Goal: Check status: Check status

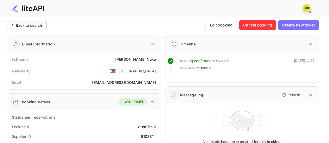
click at [37, 26] on div "Back to search" at bounding box center [29, 25] width 26 height 5
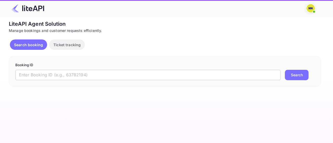
click at [134, 78] on input "text" at bounding box center [148, 75] width 266 height 10
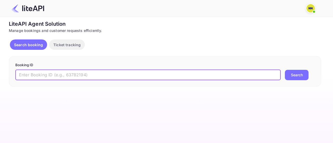
paste input "7988030"
type input "7988030"
click at [293, 79] on button "Search" at bounding box center [297, 75] width 24 height 10
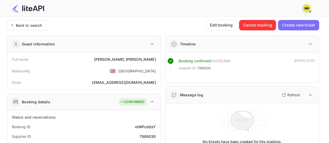
drag, startPoint x: 21, startPoint y: 23, endPoint x: 38, endPoint y: 3, distance: 27.1
click at [21, 23] on div "Back to search" at bounding box center [29, 25] width 26 height 5
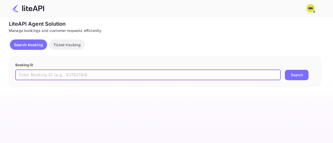
click at [131, 71] on input "text" at bounding box center [148, 75] width 266 height 10
paste input "9111941"
type input "9111941"
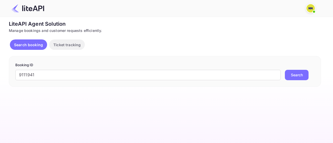
click at [294, 76] on button "Search" at bounding box center [297, 75] width 24 height 10
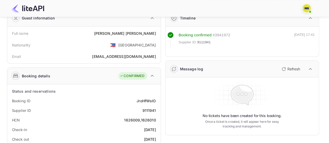
scroll to position [52, 0]
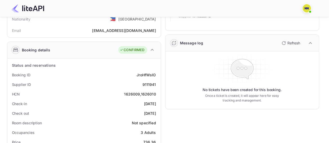
click at [142, 93] on div "1626009,1626010" at bounding box center [140, 94] width 32 height 5
copy div "1626009,1626010"
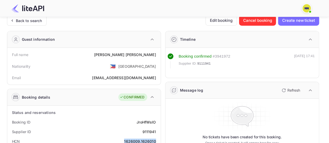
scroll to position [0, 0]
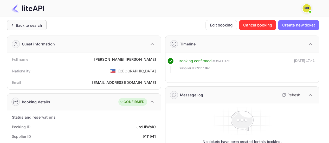
click at [32, 28] on div "Back to search" at bounding box center [27, 25] width 40 height 10
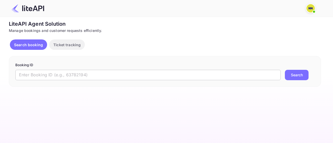
click at [82, 74] on input "text" at bounding box center [148, 75] width 266 height 10
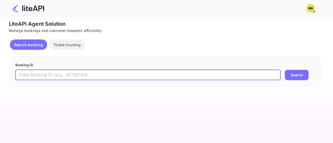
paste input "9111298"
type input "9111298"
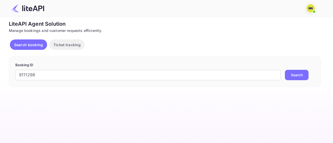
click at [295, 77] on button "Search" at bounding box center [297, 75] width 24 height 10
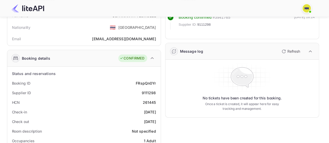
scroll to position [52, 0]
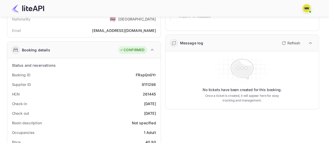
click at [149, 92] on div "261445" at bounding box center [149, 94] width 13 height 5
copy div "261445"
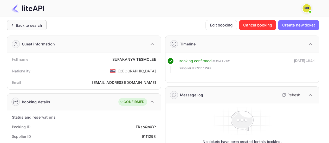
click at [28, 28] on div "Back to search" at bounding box center [27, 25] width 40 height 10
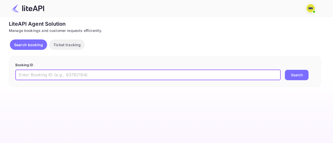
click at [88, 73] on input "text" at bounding box center [148, 75] width 266 height 10
paste input "8950455"
type input "8950455"
click at [290, 79] on button "Search" at bounding box center [297, 75] width 24 height 10
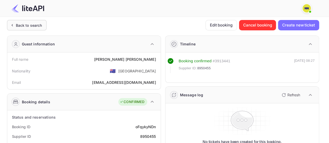
click at [29, 25] on div "Back to search" at bounding box center [29, 25] width 26 height 5
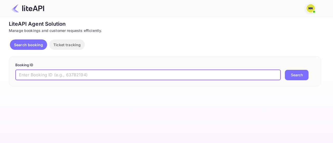
click at [87, 77] on input "text" at bounding box center [148, 75] width 266 height 10
paste input "8236050"
type input "8236050"
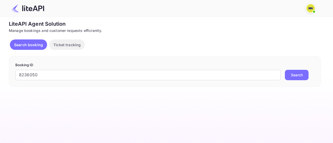
click at [301, 76] on button "Search" at bounding box center [297, 75] width 24 height 10
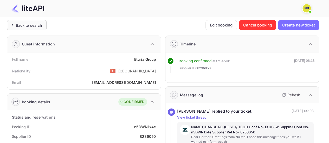
click at [35, 25] on div "Back to search" at bounding box center [29, 25] width 26 height 5
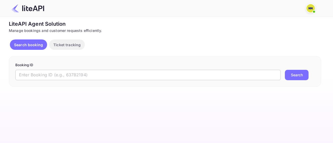
click at [88, 73] on input "text" at bounding box center [148, 75] width 266 height 10
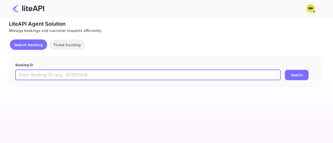
paste input "9071015"
type input "9071015"
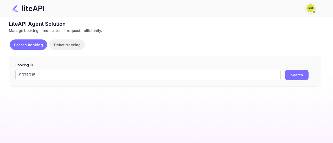
click at [290, 74] on button "Search" at bounding box center [297, 75] width 24 height 10
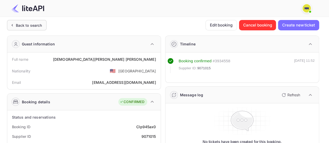
click at [39, 24] on div "Back to search" at bounding box center [29, 25] width 26 height 5
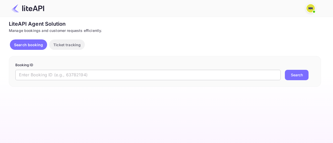
click at [88, 73] on input "text" at bounding box center [148, 75] width 266 height 10
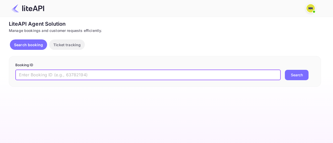
paste input "8242926"
type input "8242926"
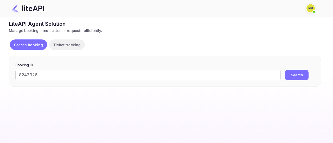
click at [290, 72] on button "Search" at bounding box center [297, 75] width 24 height 10
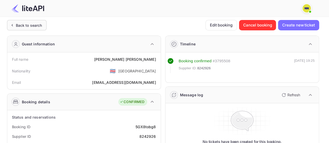
click at [30, 26] on div "Back to search" at bounding box center [29, 25] width 26 height 5
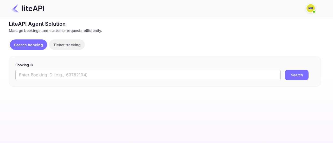
click at [125, 77] on input "text" at bounding box center [148, 75] width 266 height 10
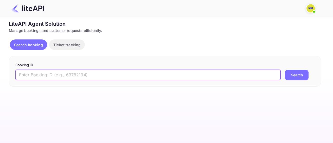
paste input "7611275"
type input "7611275"
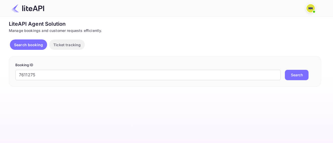
click at [297, 78] on button "Search" at bounding box center [297, 75] width 24 height 10
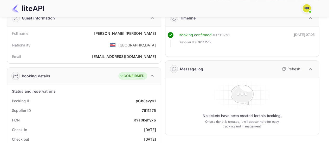
scroll to position [52, 0]
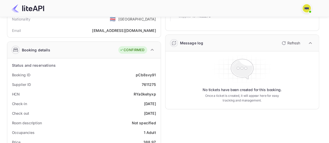
click at [147, 93] on div "RYa0kehyxp" at bounding box center [145, 94] width 22 height 5
copy div "RYa0kehyxp"
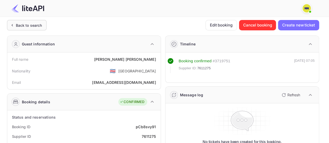
click at [31, 30] on div "Back to search" at bounding box center [27, 25] width 40 height 10
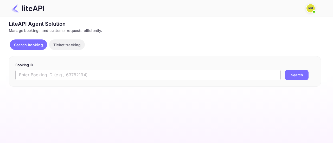
click at [97, 71] on input "text" at bounding box center [148, 75] width 266 height 10
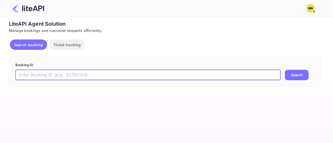
paste input "8951319"
type input "8951319"
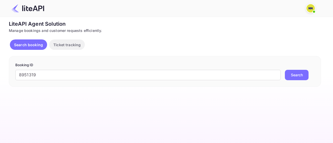
click at [294, 72] on button "Search" at bounding box center [297, 75] width 24 height 10
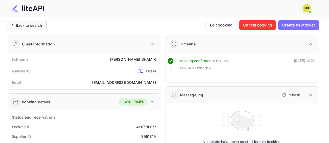
click at [33, 28] on div "Back to search" at bounding box center [27, 25] width 40 height 10
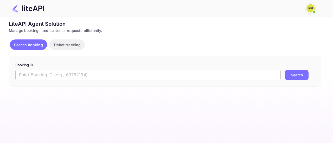
click at [112, 76] on input "text" at bounding box center [148, 75] width 266 height 10
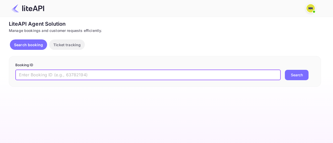
paste input "8985150"
type input "8985150"
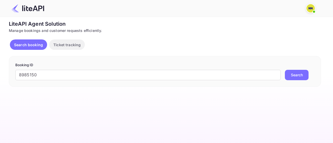
click at [290, 75] on button "Search" at bounding box center [297, 75] width 24 height 10
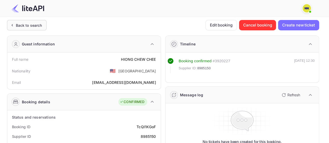
click at [27, 28] on div "Back to search" at bounding box center [27, 25] width 40 height 10
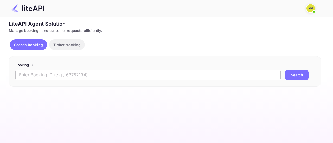
click at [107, 77] on input "text" at bounding box center [148, 75] width 266 height 10
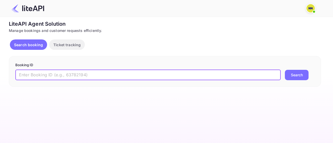
paste input "8990290"
type input "8990290"
click at [293, 76] on button "Search" at bounding box center [297, 75] width 24 height 10
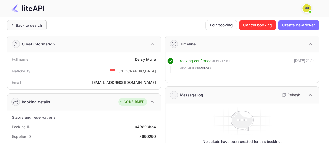
click at [19, 27] on div "Back to search" at bounding box center [29, 25] width 26 height 5
